Goal: Task Accomplishment & Management: Manage account settings

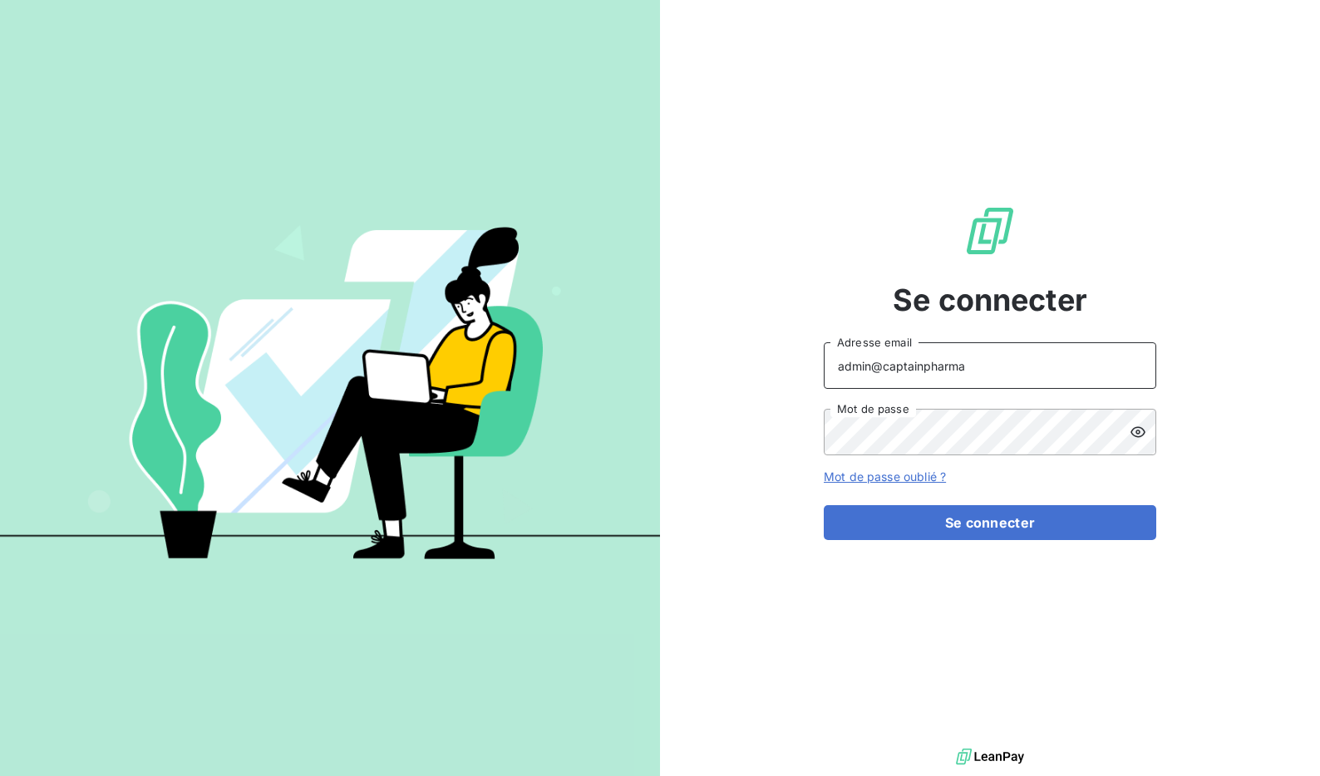
click at [1007, 370] on input "admin@captainpharma" at bounding box center [990, 366] width 333 height 47
click at [918, 367] on input "admin@paid - kolsquare" at bounding box center [990, 366] width 333 height 47
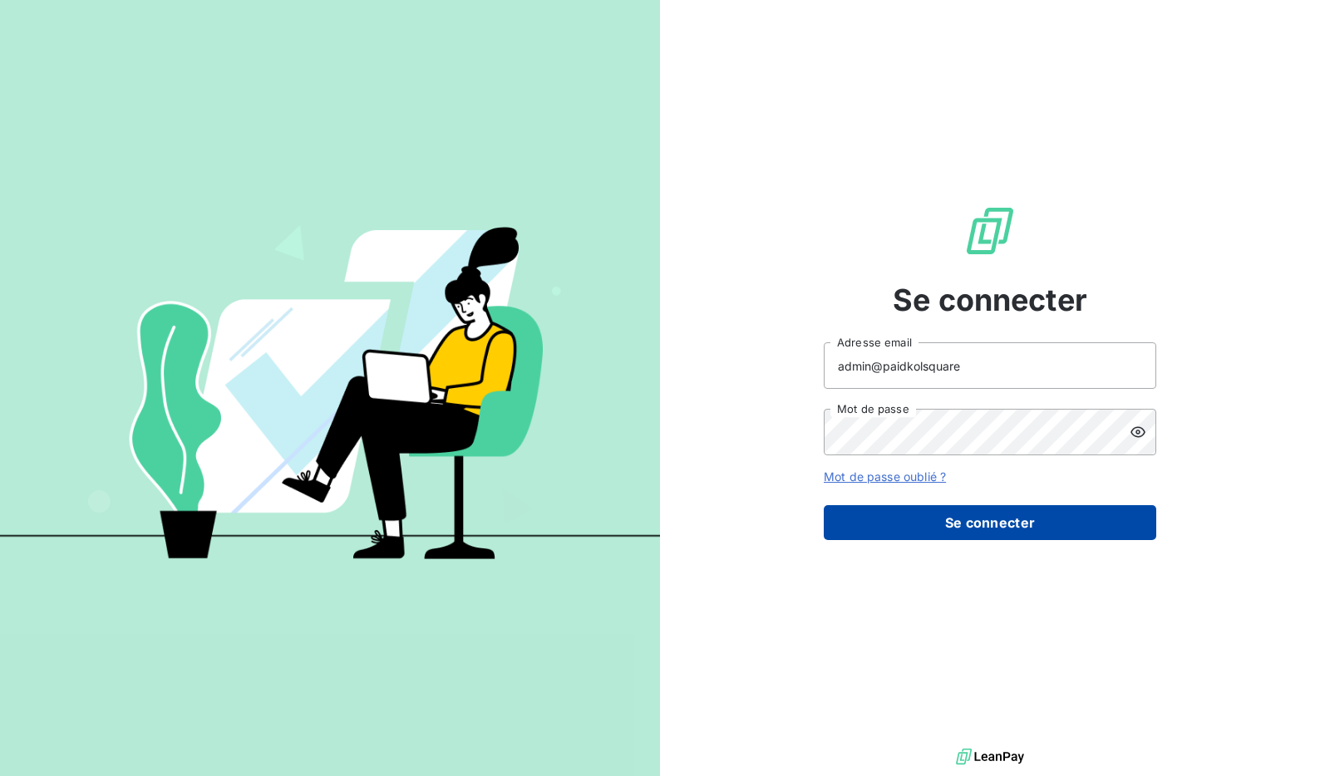
click at [1028, 520] on button "Se connecter" at bounding box center [990, 522] width 333 height 35
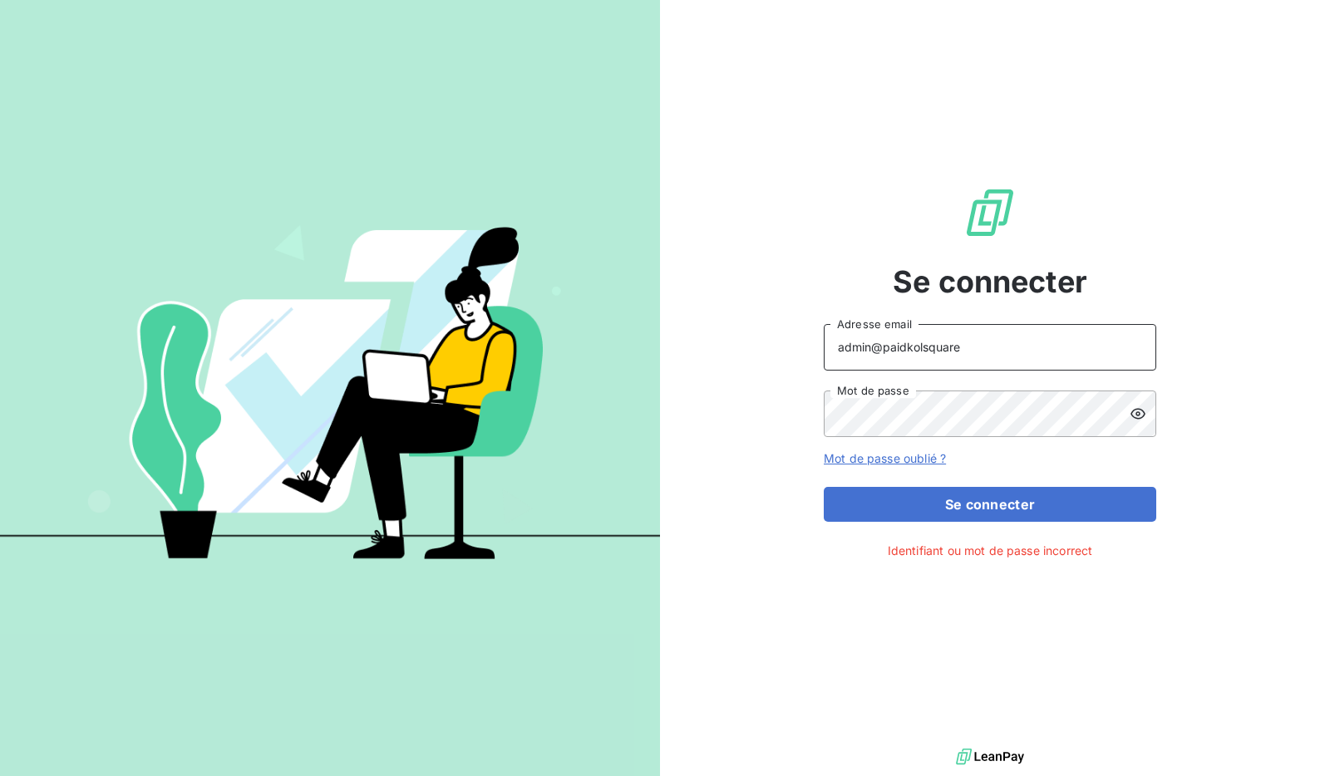
click at [904, 347] on input "admin@paidkolsquare" at bounding box center [990, 347] width 333 height 47
type input "admin@kolsquare"
click at [1001, 525] on div "Se connecter admin@kolsquare Adresse email Mot de passe Mot de passe oublié ? S…" at bounding box center [990, 372] width 333 height 745
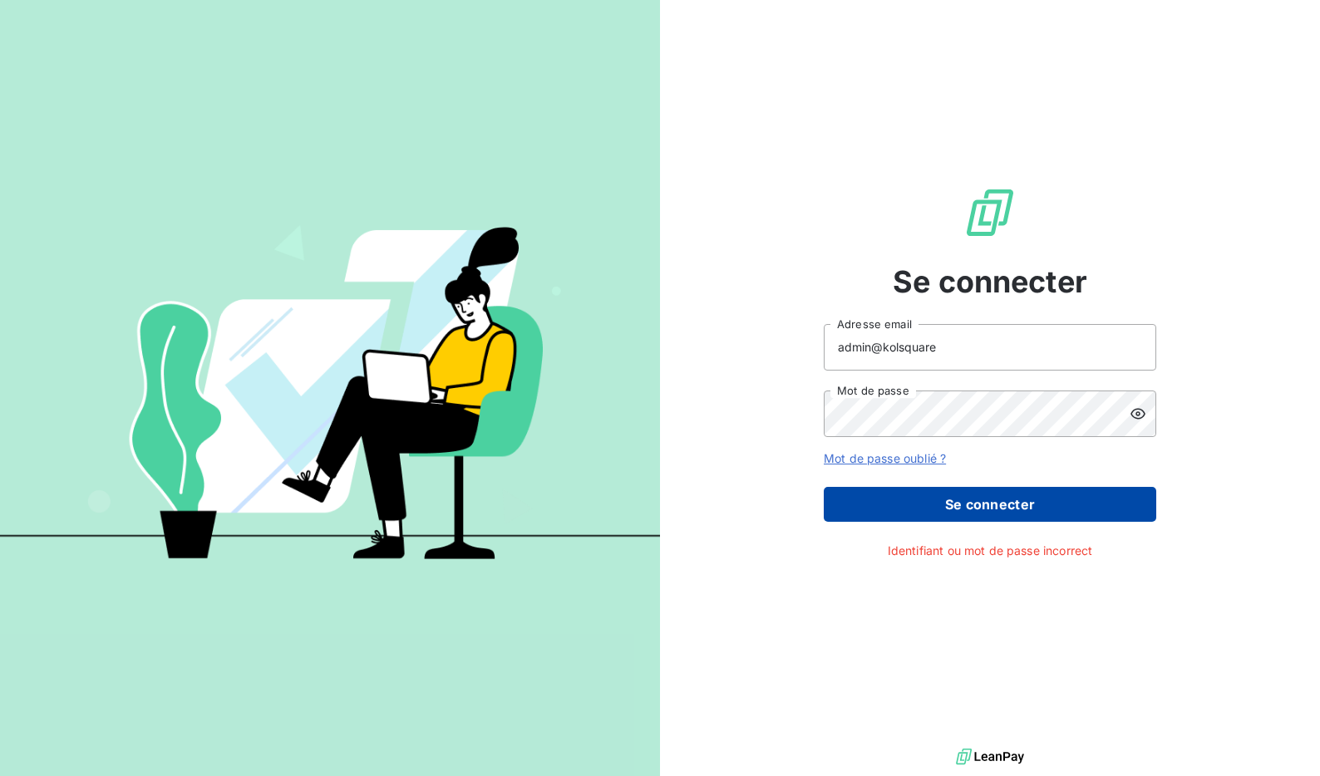
click at [998, 509] on button "Se connecter" at bounding box center [990, 504] width 333 height 35
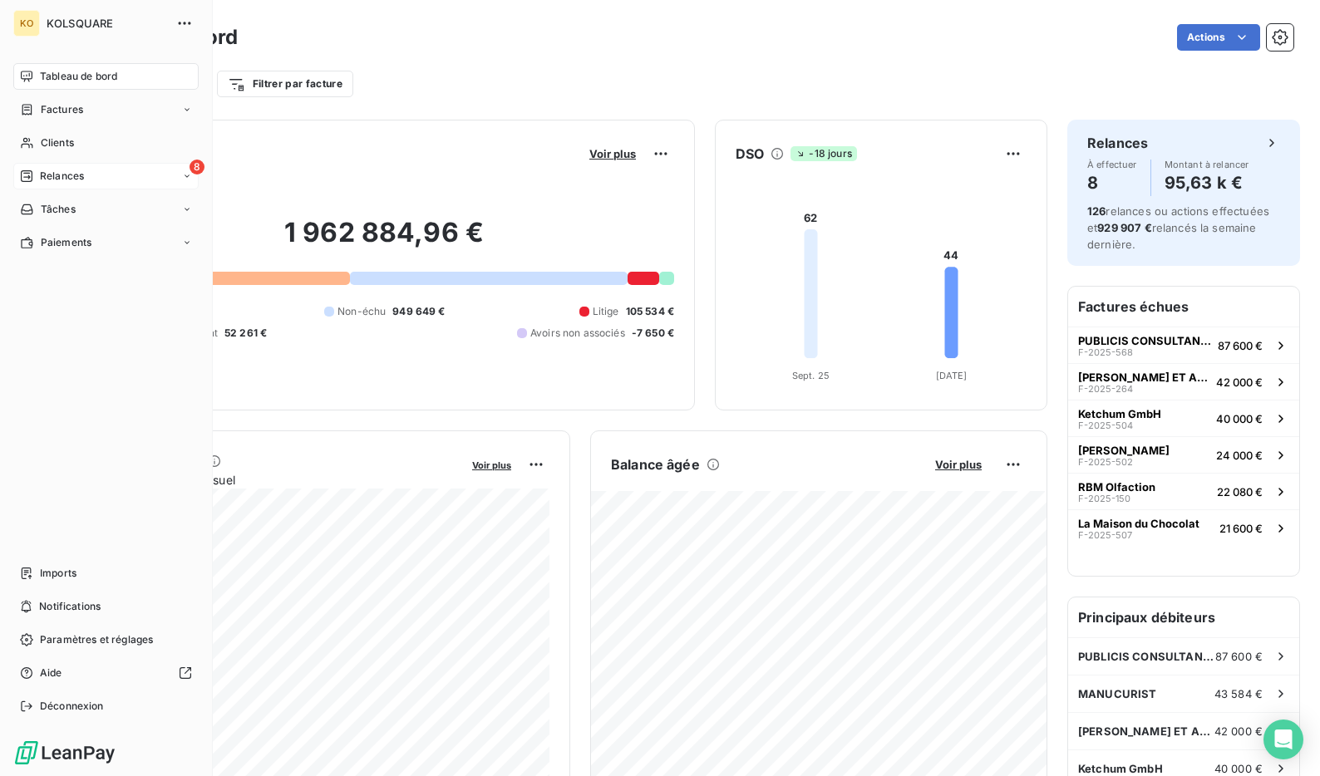
click at [74, 175] on span "Relances" at bounding box center [62, 176] width 44 height 15
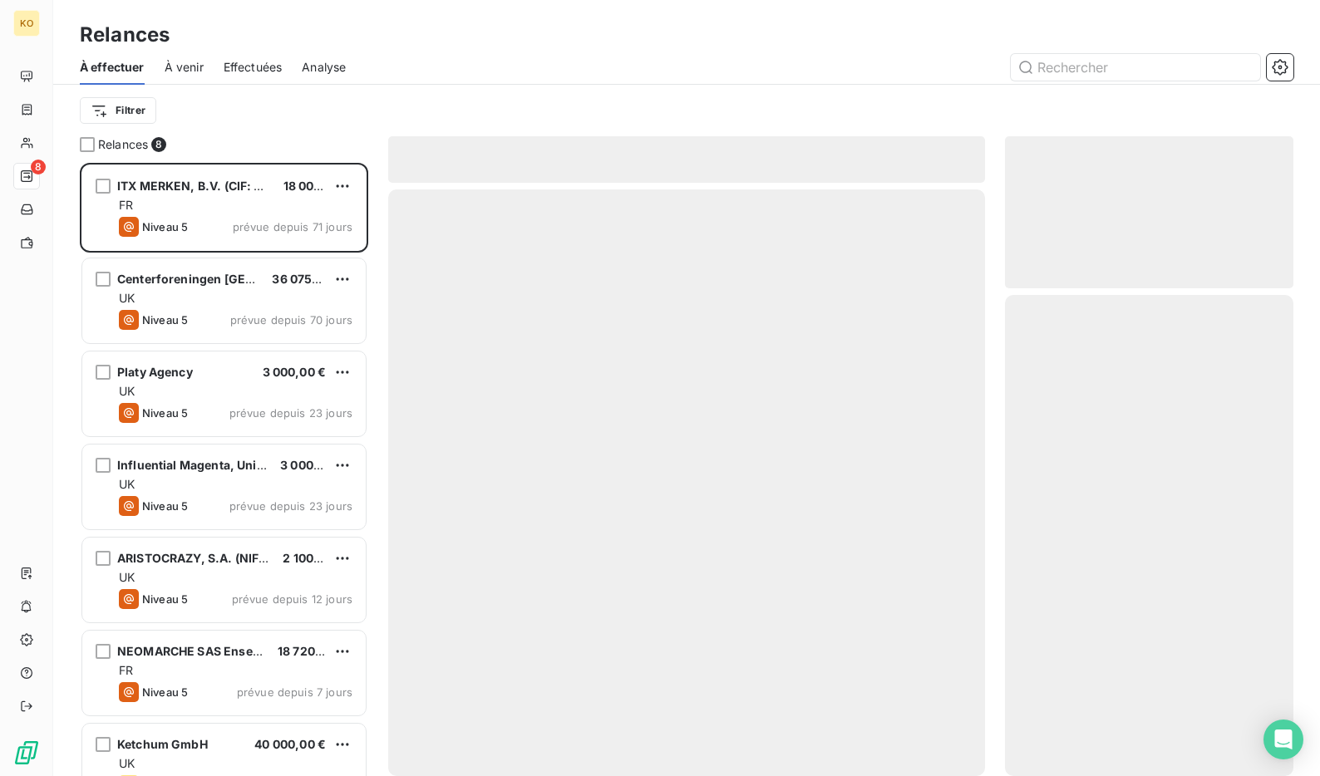
scroll to position [614, 288]
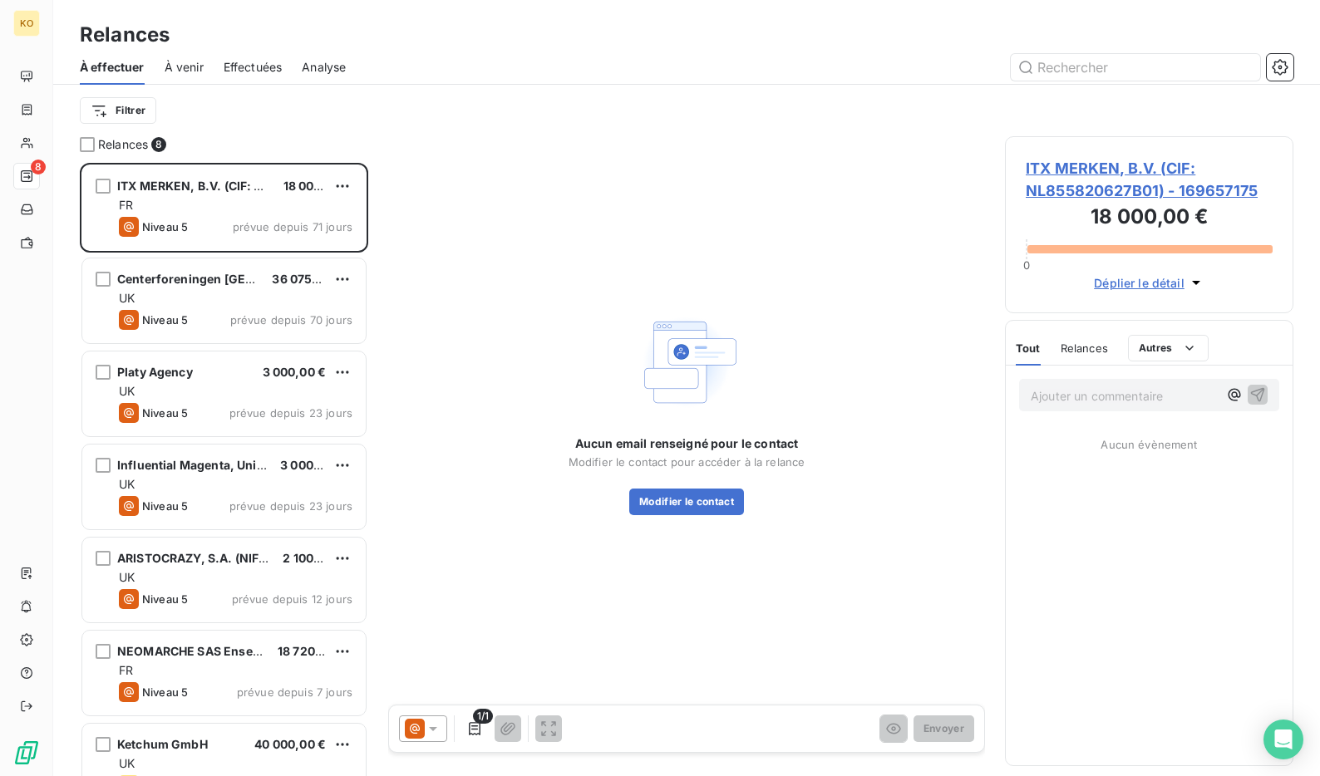
click at [249, 76] on div "Effectuées" at bounding box center [253, 67] width 59 height 35
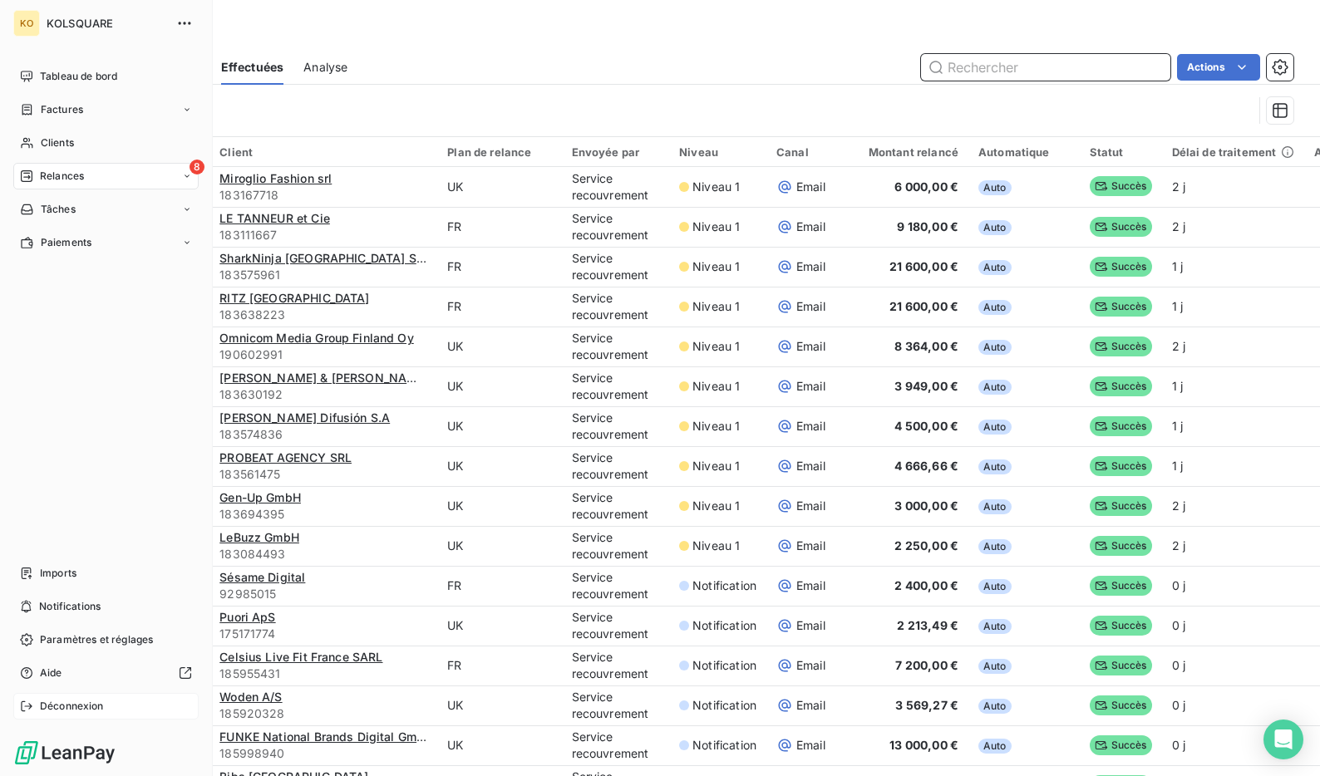
click at [32, 702] on icon at bounding box center [26, 706] width 13 height 13
